Goal: Task Accomplishment & Management: Manage account settings

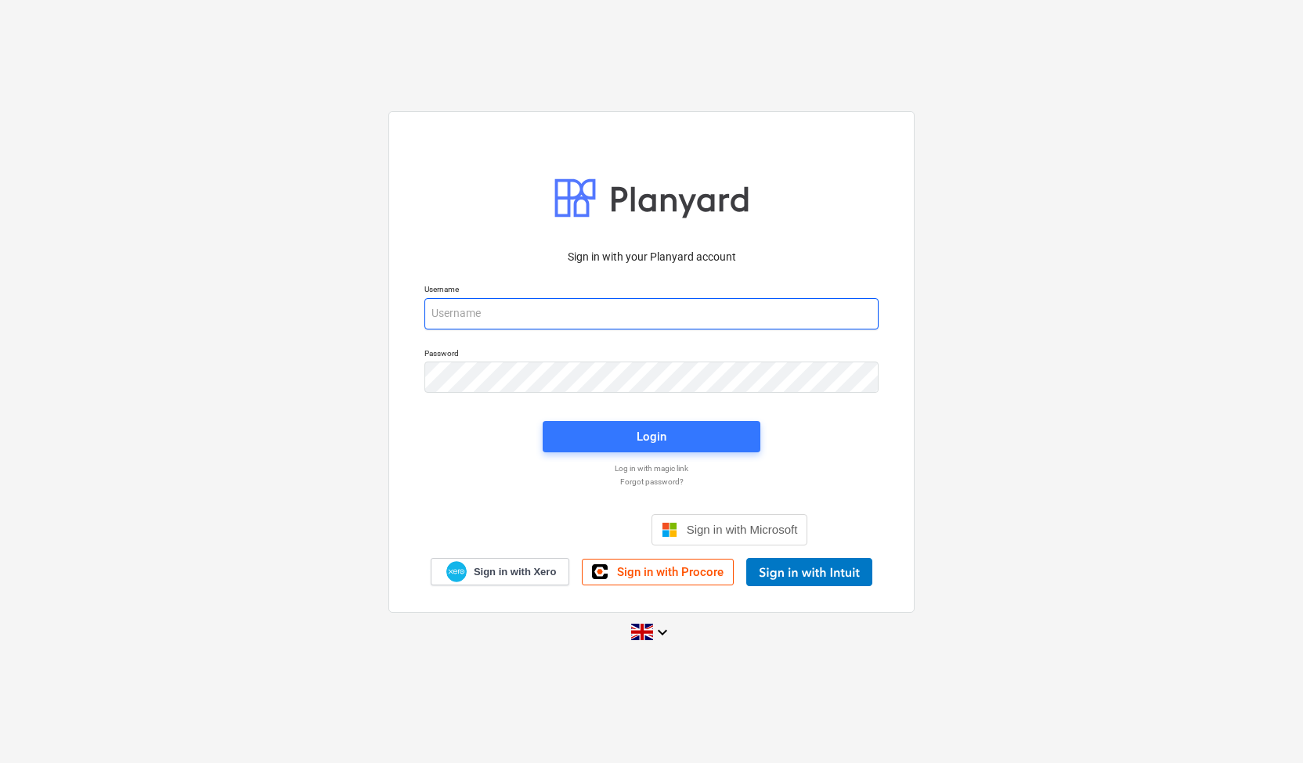
click at [489, 316] on input "email" at bounding box center [651, 313] width 454 height 31
type input "[EMAIL_ADDRESS][DOMAIN_NAME]"
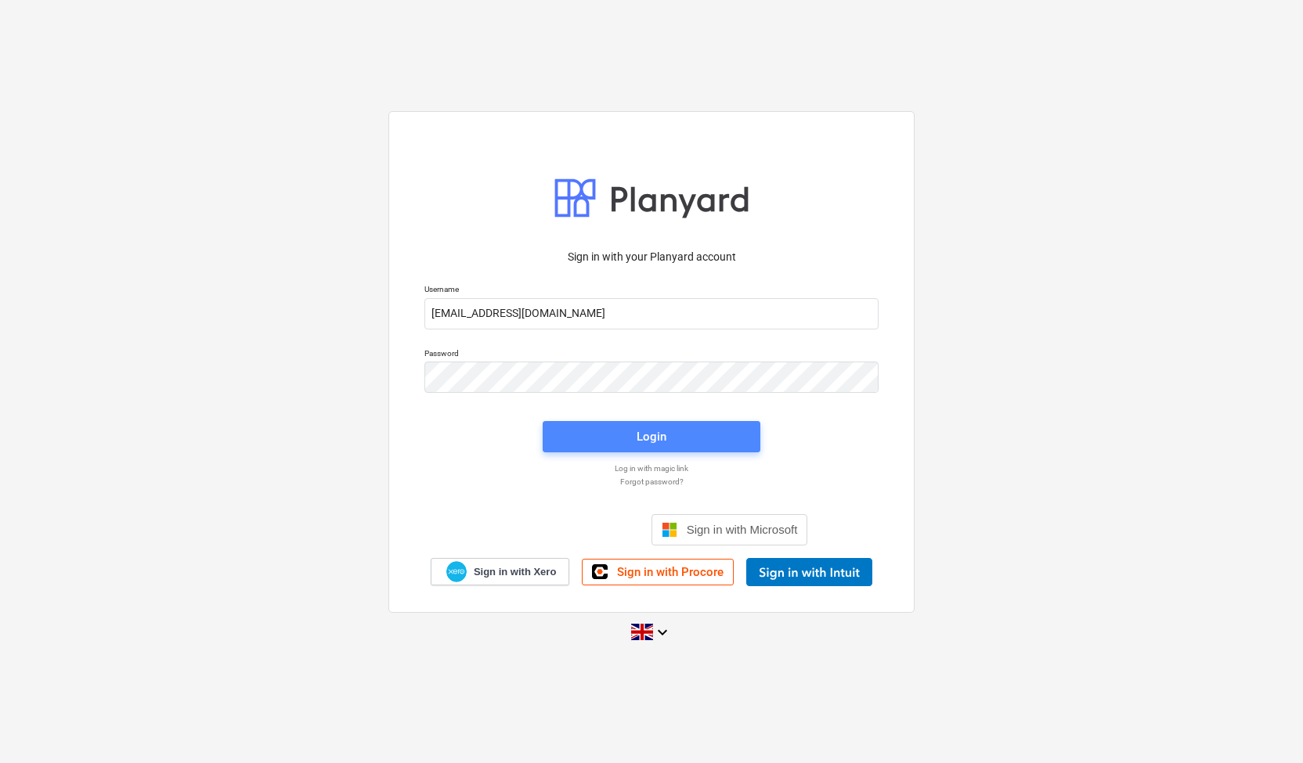
click at [633, 431] on span "Login" at bounding box center [651, 437] width 180 height 20
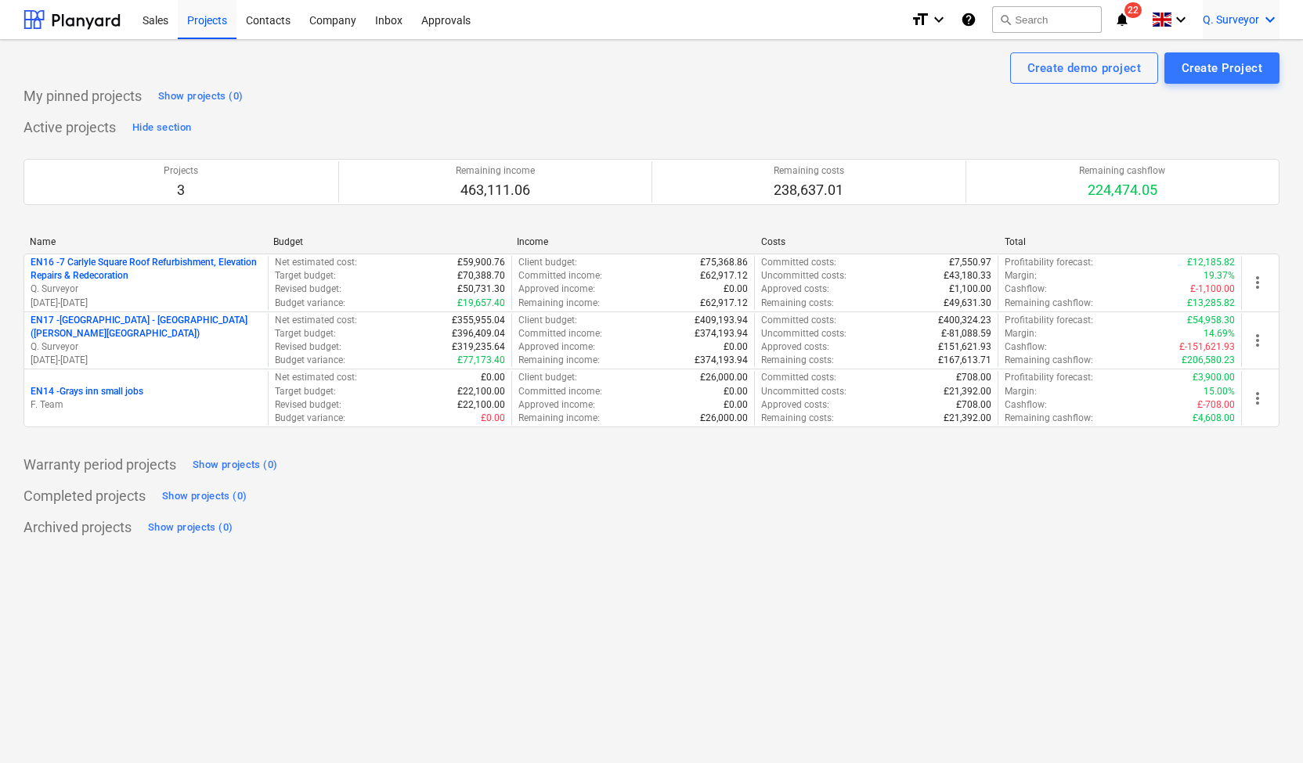
click at [1265, 19] on icon "keyboard_arrow_down" at bounding box center [1269, 19] width 19 height 19
click at [1210, 87] on div "Log out" at bounding box center [1232, 86] width 94 height 25
